Goal: Information Seeking & Learning: Find specific fact

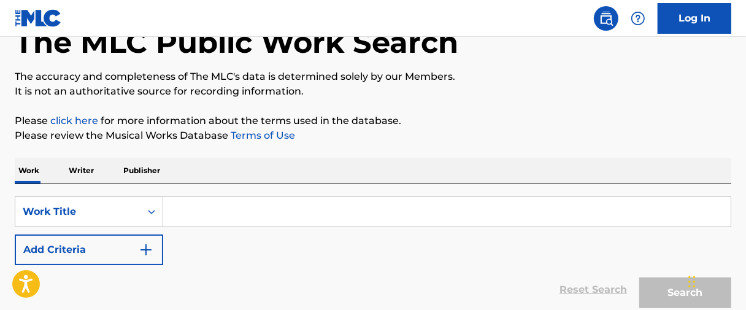
click at [228, 214] on input "Search Form" at bounding box center [447, 211] width 568 height 29
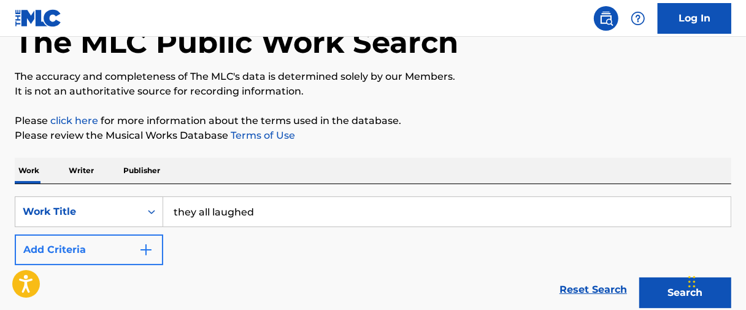
type input "they all laughed"
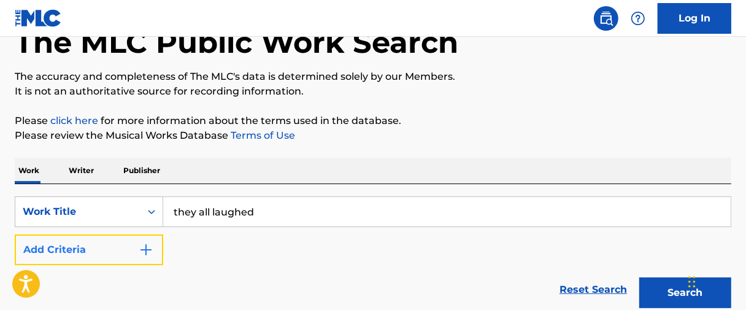
click at [142, 241] on button "Add Criteria" at bounding box center [89, 249] width 149 height 31
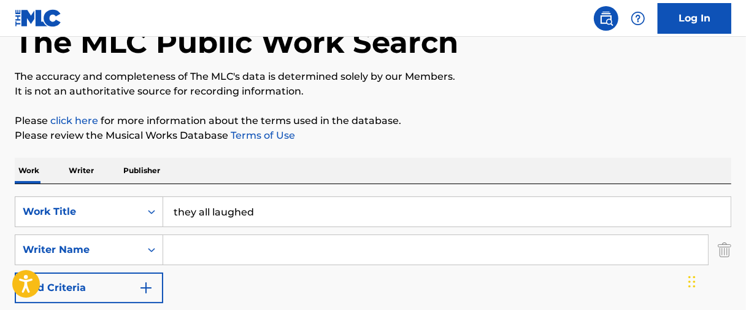
click at [185, 245] on input "Search Form" at bounding box center [435, 249] width 545 height 29
type input "[PERSON_NAME]"
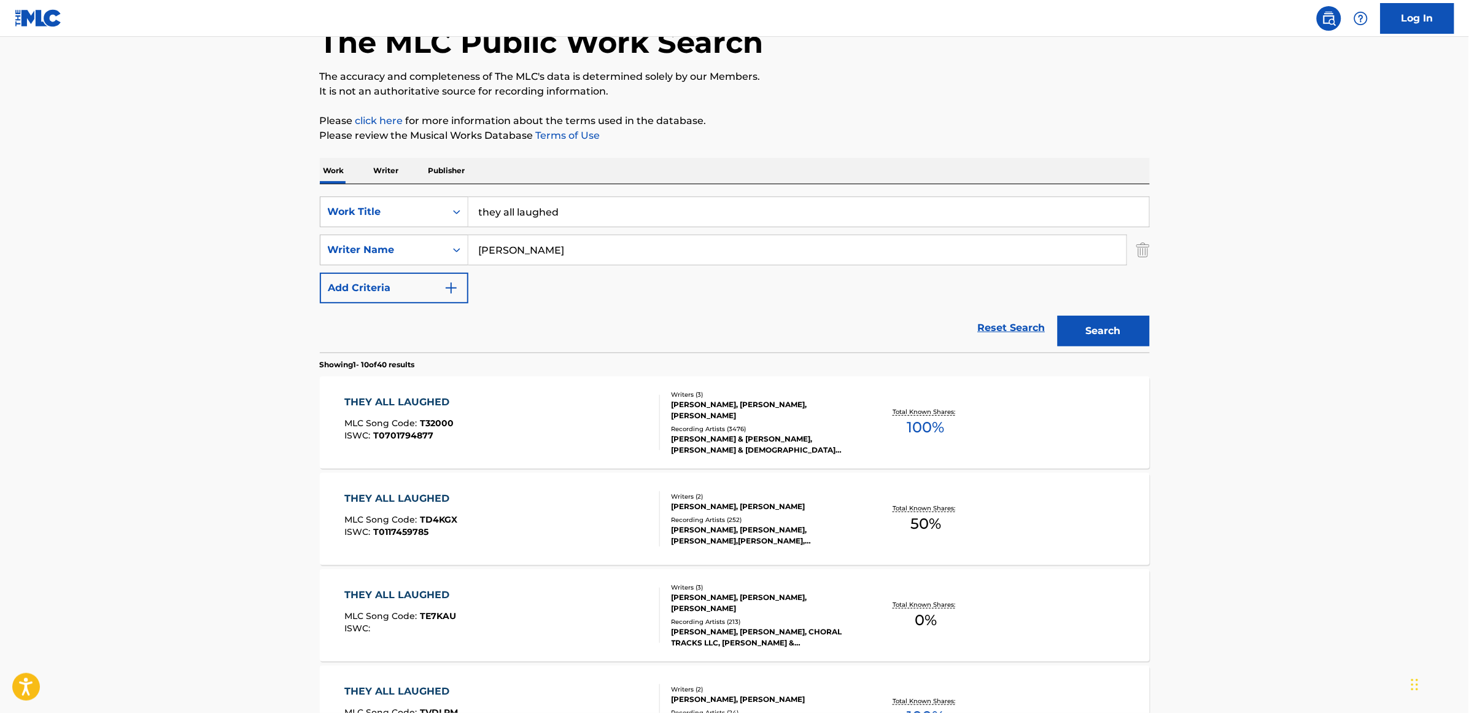
click at [417, 309] on div "THEY ALL LAUGHED" at bounding box center [399, 402] width 111 height 15
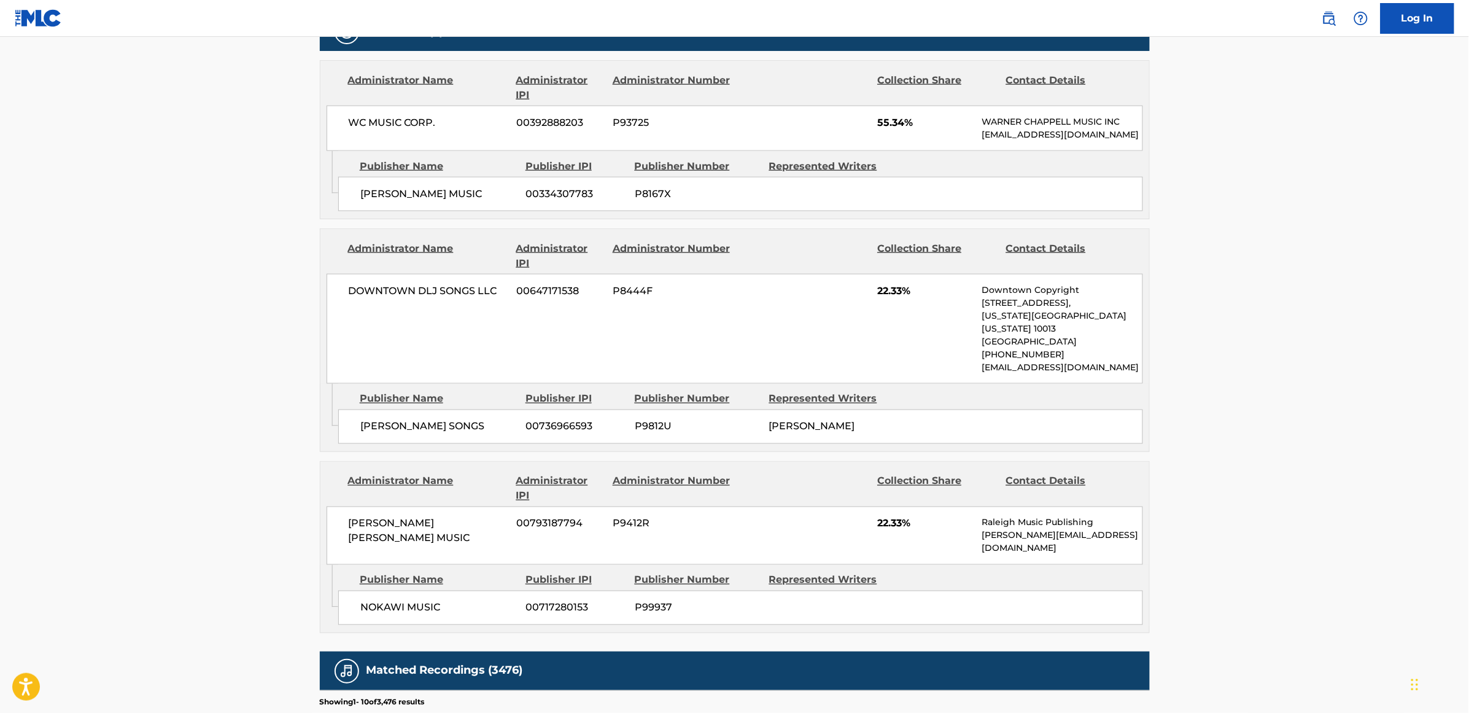
scroll to position [614, 0]
